Goal: Task Accomplishment & Management: Manage account settings

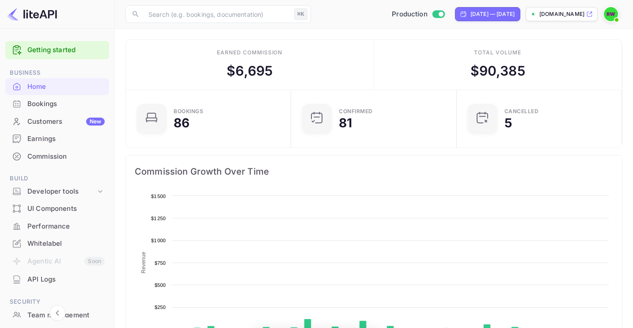
scroll to position [137, 153]
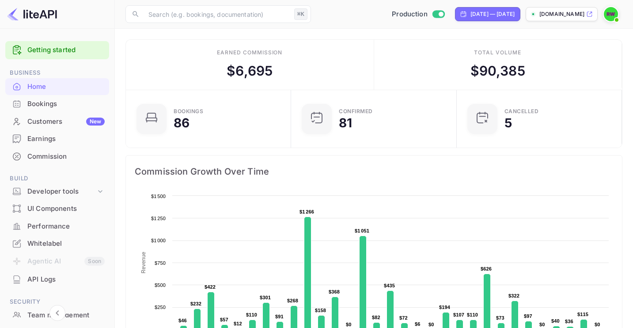
click at [257, 53] on div "Earned commission" at bounding box center [249, 53] width 65 height 8
click at [42, 155] on div "Commission" at bounding box center [65, 157] width 77 height 10
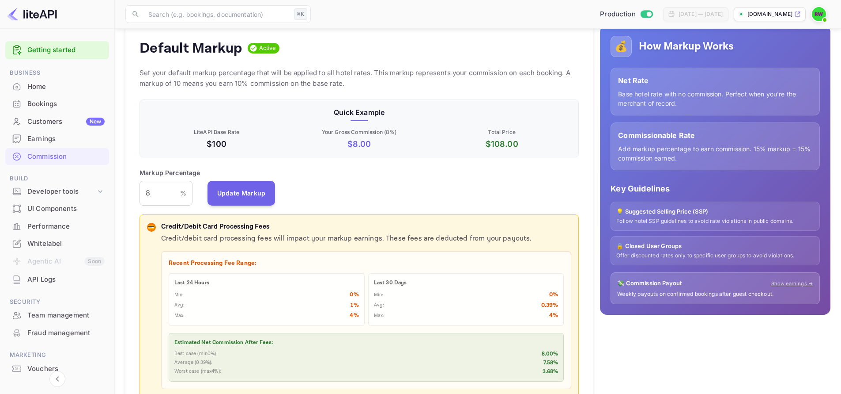
scroll to position [89, 0]
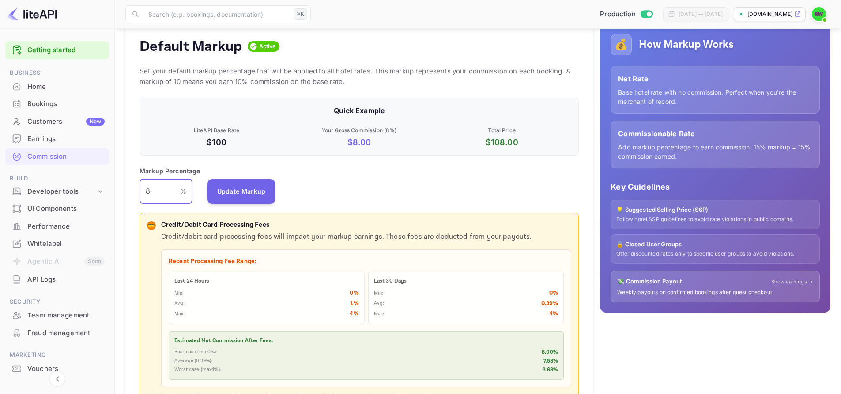
drag, startPoint x: 154, startPoint y: 192, endPoint x: 142, endPoint y: 193, distance: 12.0
click at [142, 193] on input "8" at bounding box center [160, 191] width 41 height 25
type input "0"
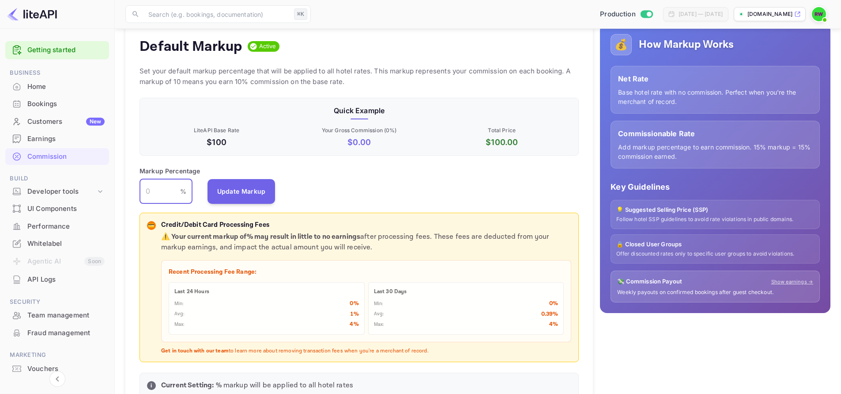
type input "3"
type input "5"
type input "8"
type input "5"
type input "2"
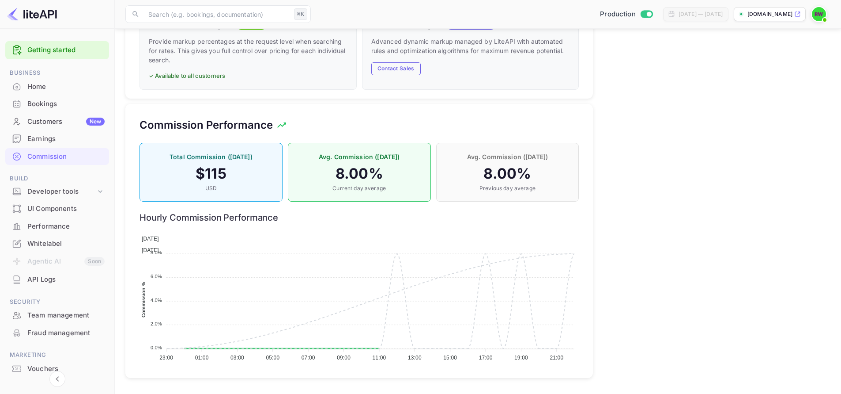
scroll to position [141, 0]
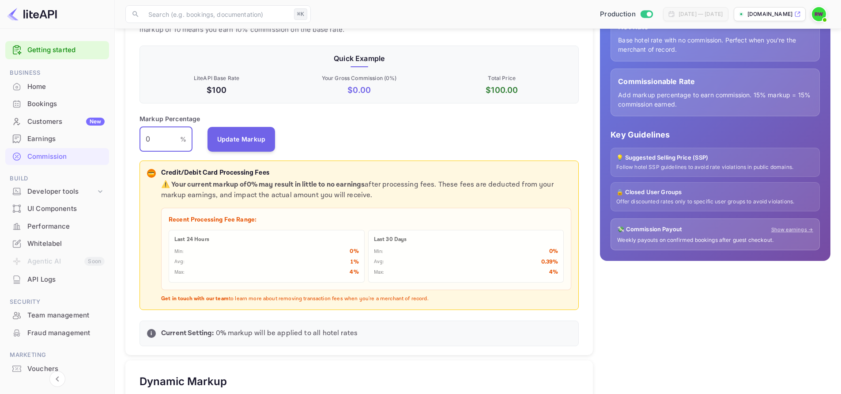
drag, startPoint x: 148, startPoint y: 140, endPoint x: 132, endPoint y: 140, distance: 16.3
click at [132, 140] on div "Default Markup Active Set your default markup percentage that will be applied t…" at bounding box center [359, 163] width 468 height 384
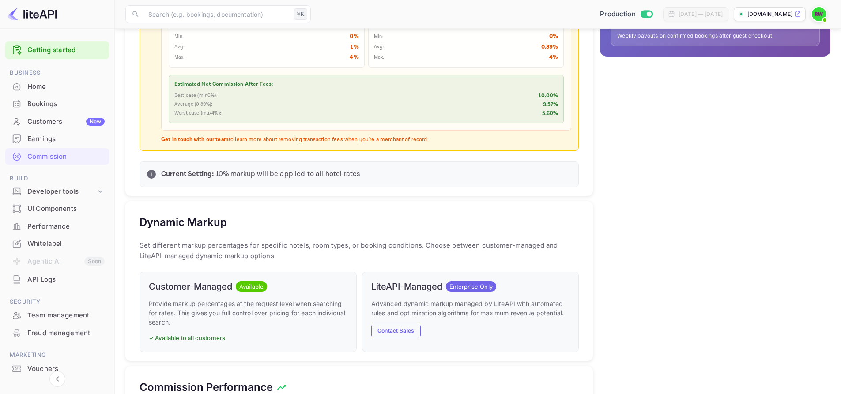
scroll to position [175, 0]
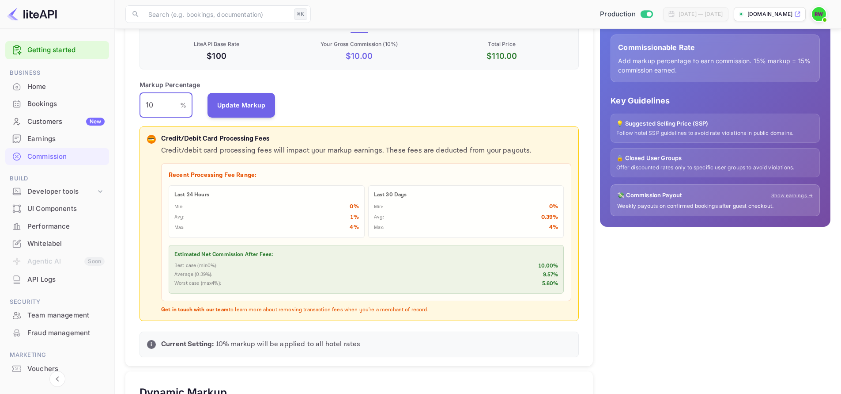
type input "1"
type input "8"
click at [392, 107] on div "Markup Percentage 8 % ​ Update Markup" at bounding box center [359, 99] width 439 height 38
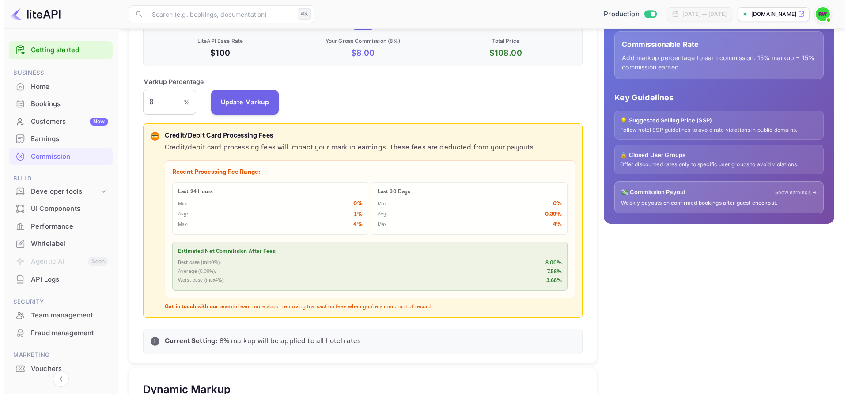
scroll to position [0, 0]
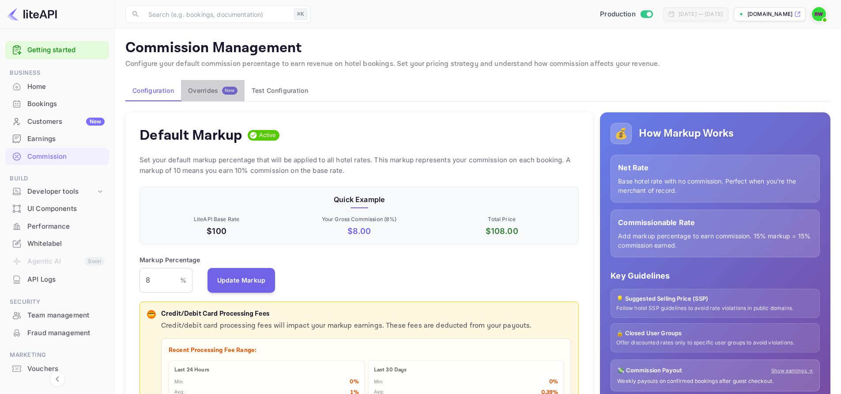
click at [211, 93] on div "Overrides New" at bounding box center [212, 91] width 49 height 8
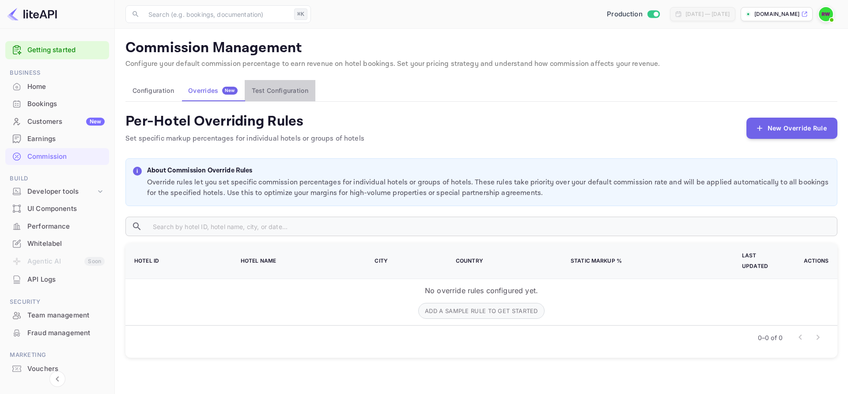
click at [288, 91] on button "Test Configuration" at bounding box center [280, 90] width 71 height 21
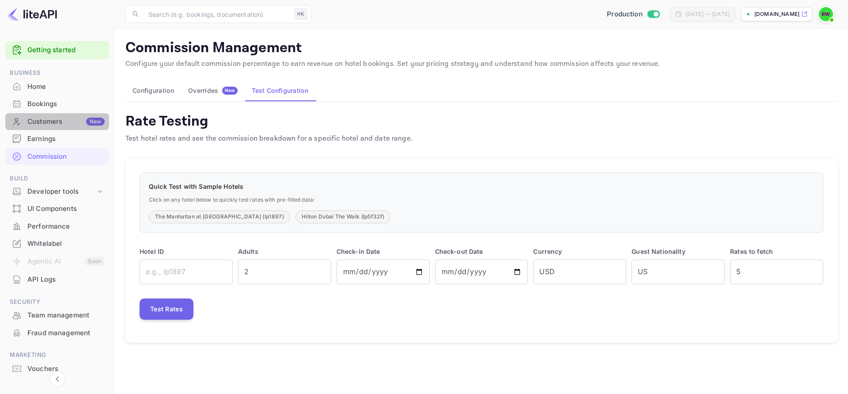
click at [45, 119] on div "Customers New" at bounding box center [65, 122] width 77 height 10
